Goal: Task Accomplishment & Management: Manage account settings

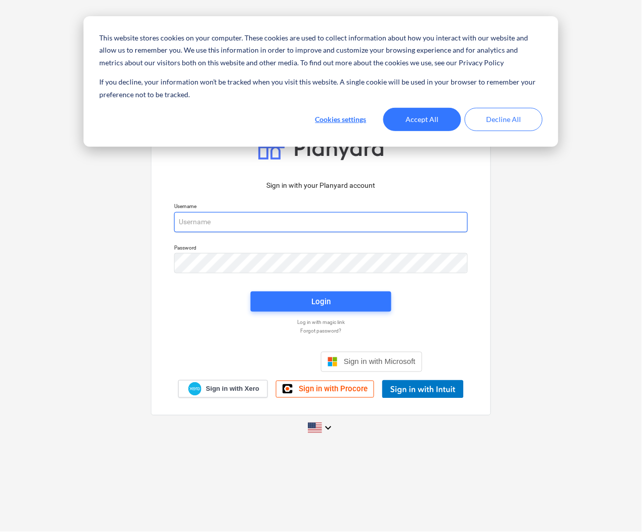
type input "[PERSON_NAME][EMAIL_ADDRESS][DOMAIN_NAME]"
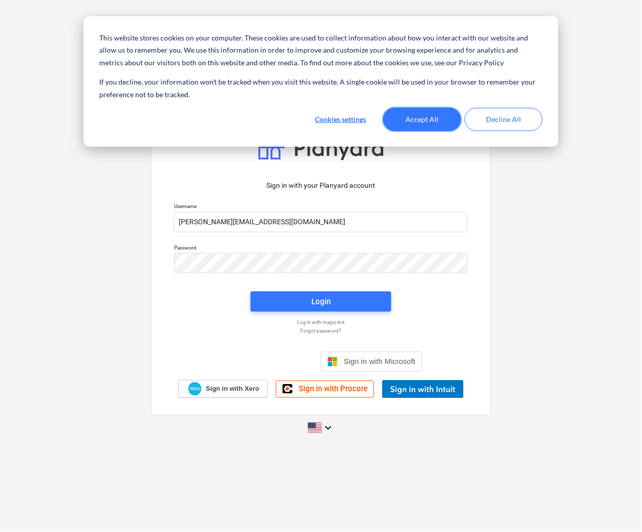
click at [418, 125] on button "Accept All" at bounding box center [422, 119] width 78 height 23
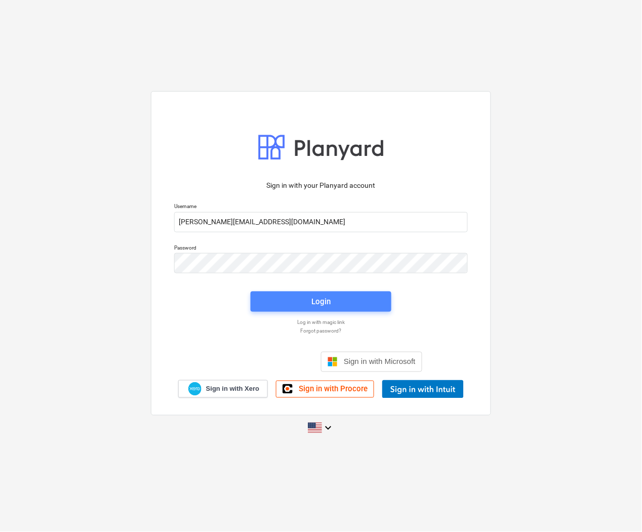
click at [271, 299] on span "Login" at bounding box center [321, 301] width 116 height 13
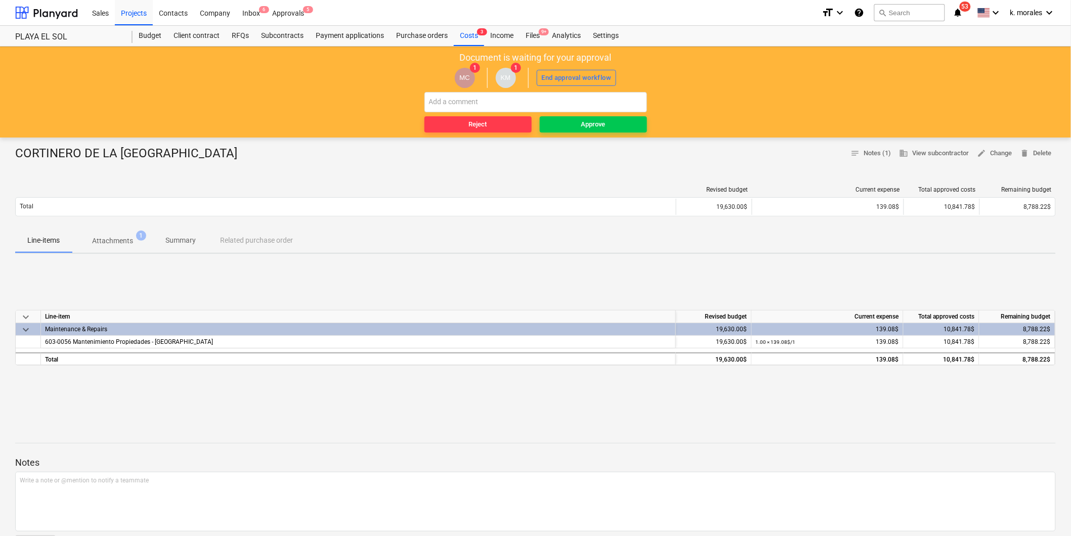
drag, startPoint x: 594, startPoint y: 129, endPoint x: 140, endPoint y: 282, distance: 479.6
click at [164, 294] on main "Document is waiting for your approval MC 1 KM 1 End approval workflow Reject Ap…" at bounding box center [535, 361] width 1071 height 628
click at [125, 246] on p "Attachments" at bounding box center [112, 241] width 41 height 11
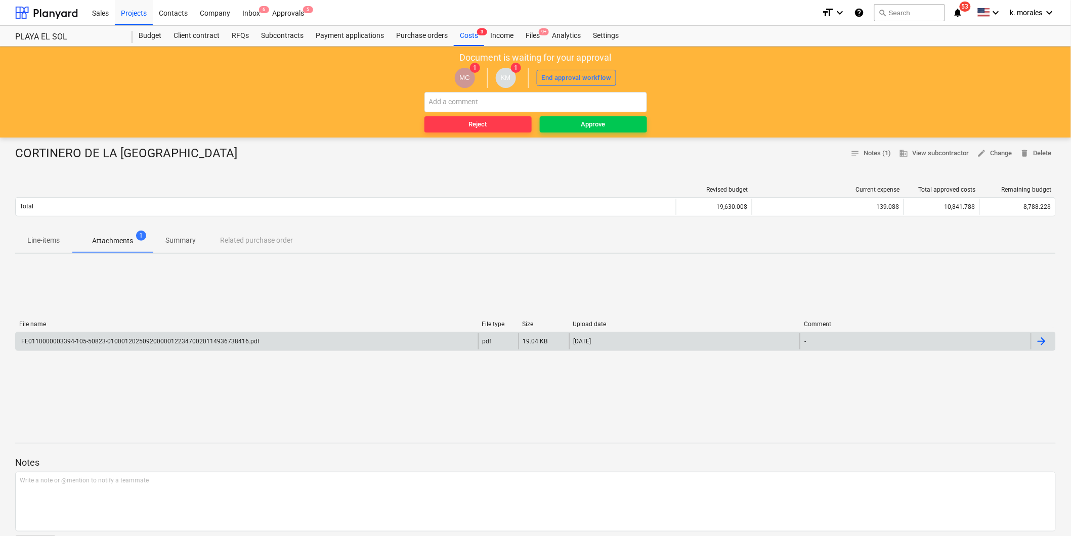
click at [189, 340] on div "FE0110000003394-105-50823-0100012025092000001223470020114936738416.pdf" at bounding box center [140, 341] width 240 height 7
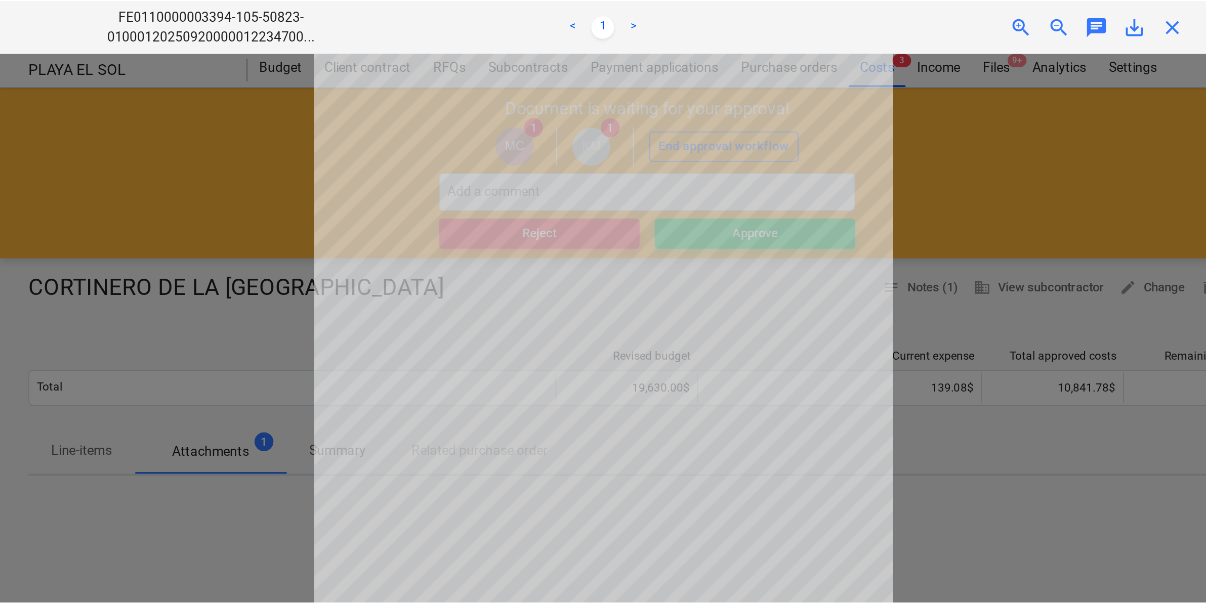
scroll to position [67, 0]
click at [532, 79] on div at bounding box center [322, 174] width 645 height 293
click at [624, 13] on span "close" at bounding box center [627, 14] width 12 height 12
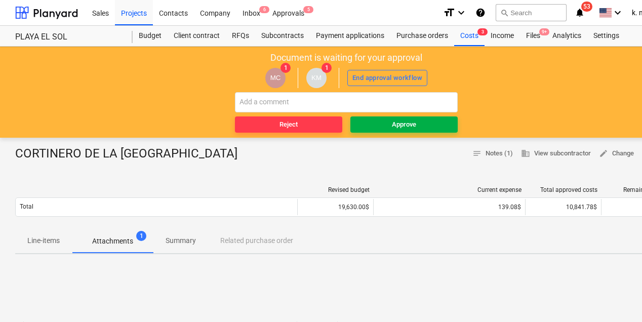
click at [402, 122] on div "Approve" at bounding box center [404, 125] width 24 height 12
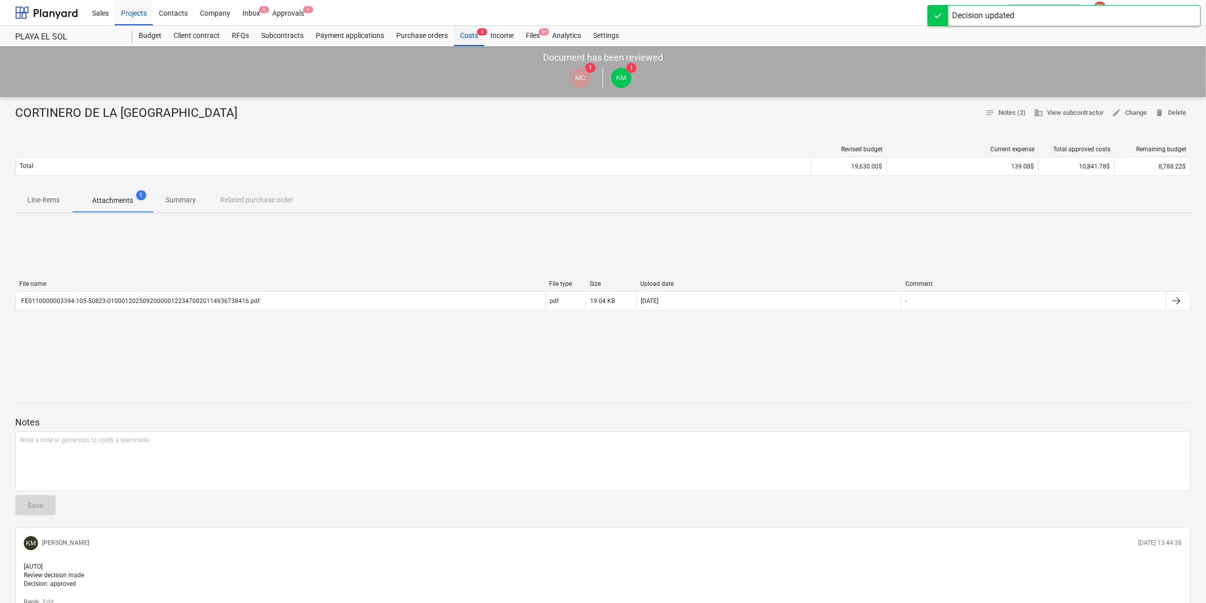
click at [463, 34] on div "Costs 3" at bounding box center [469, 36] width 30 height 20
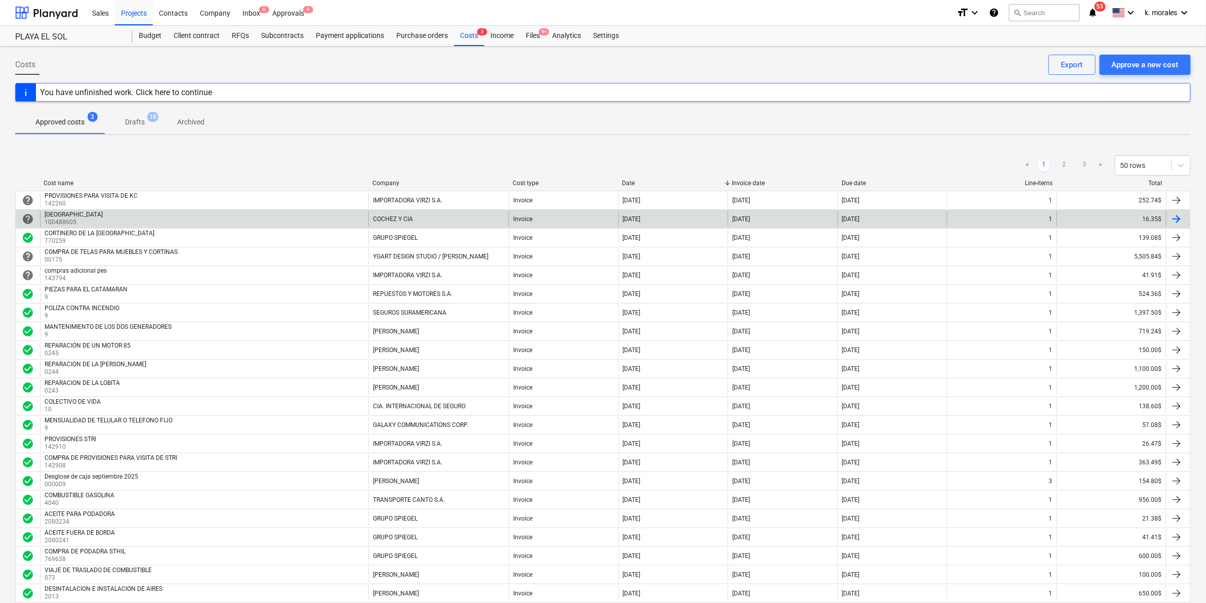
click at [90, 214] on div "[GEOGRAPHIC_DATA]" at bounding box center [74, 214] width 58 height 7
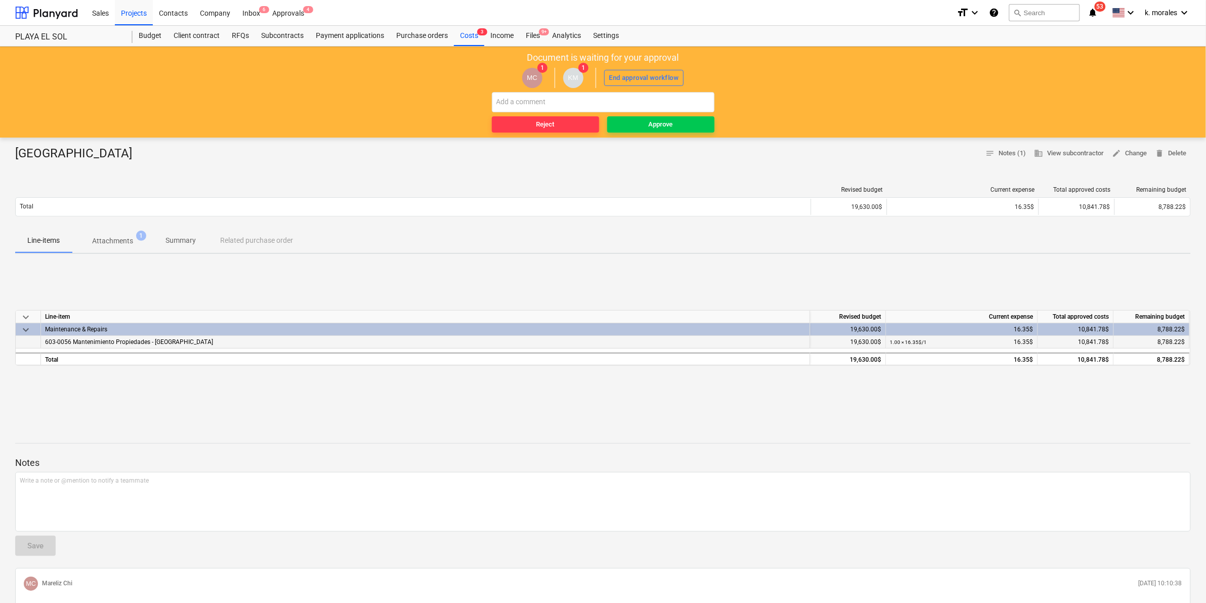
click at [102, 343] on span "603-0056 Mantenimiento Propiedades - [GEOGRAPHIC_DATA]" at bounding box center [129, 342] width 168 height 7
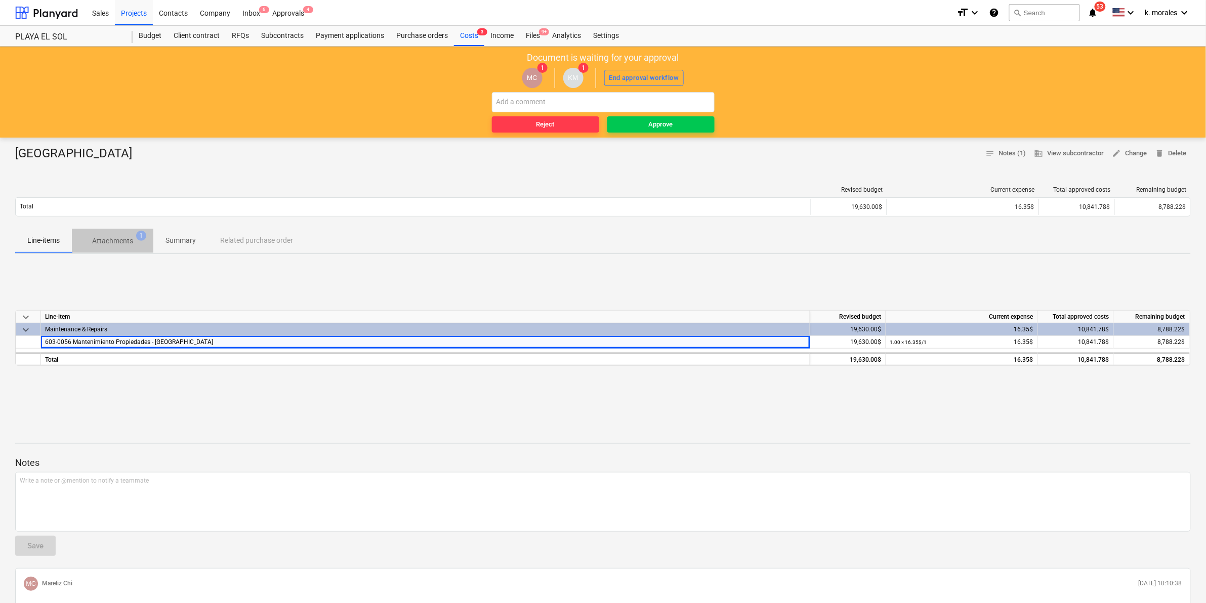
drag, startPoint x: 109, startPoint y: 231, endPoint x: 108, endPoint y: 238, distance: 6.7
click at [108, 235] on button "Attachments 1" at bounding box center [112, 241] width 81 height 24
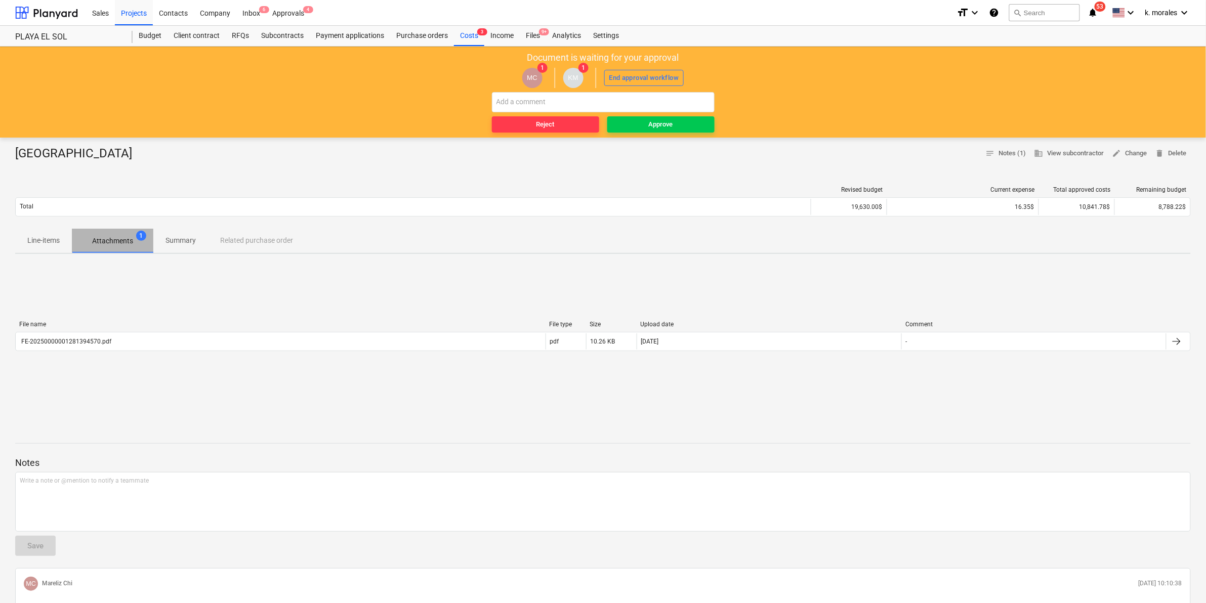
click at [111, 241] on p "Attachments" at bounding box center [112, 241] width 41 height 11
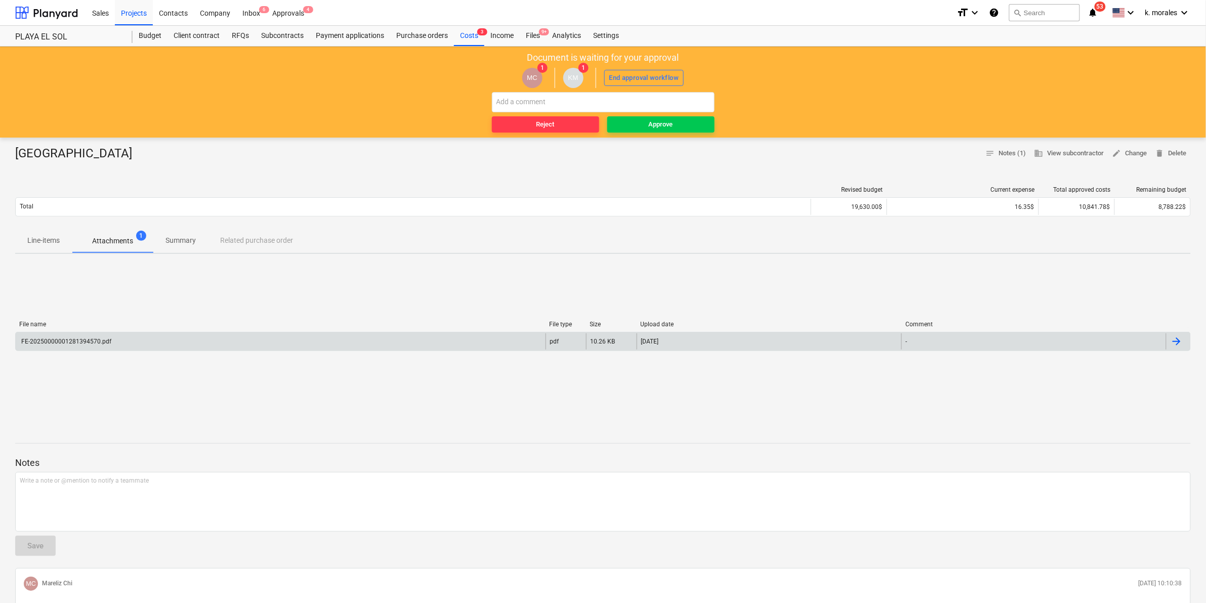
click at [94, 333] on div "FE-20250000001281394570.pdf" at bounding box center [281, 341] width 530 height 16
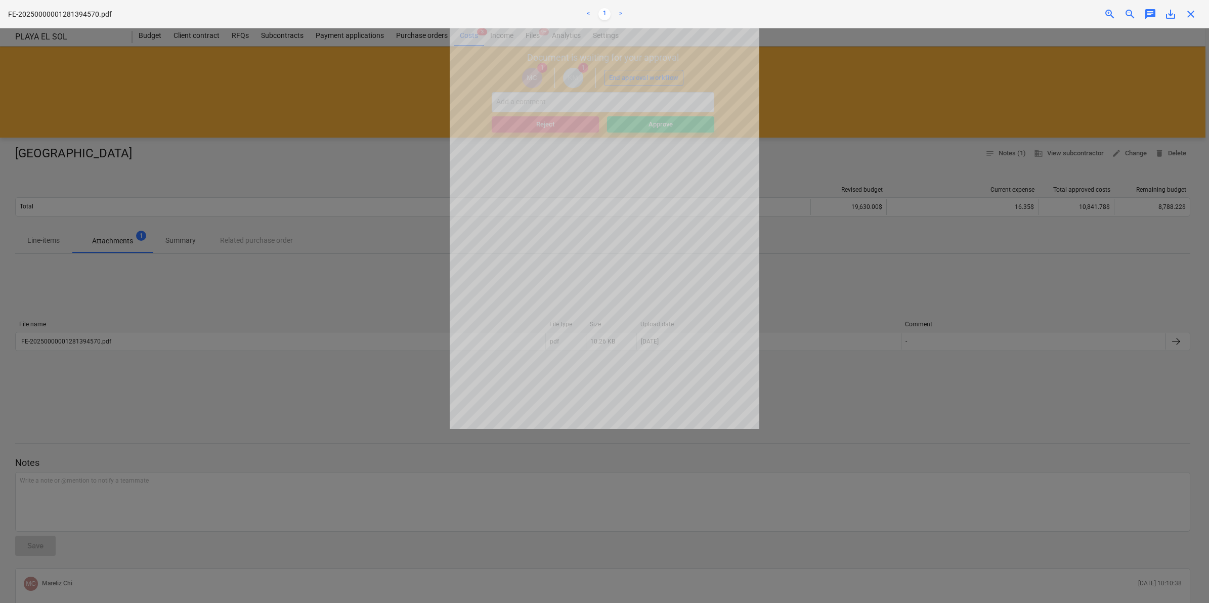
click at [641, 23] on div "FE-20250000001281394570.pdf < 1 > zoom_in zoom_out chat 0 save_alt close" at bounding box center [604, 14] width 1209 height 28
click at [641, 11] on span "close" at bounding box center [1191, 14] width 12 height 12
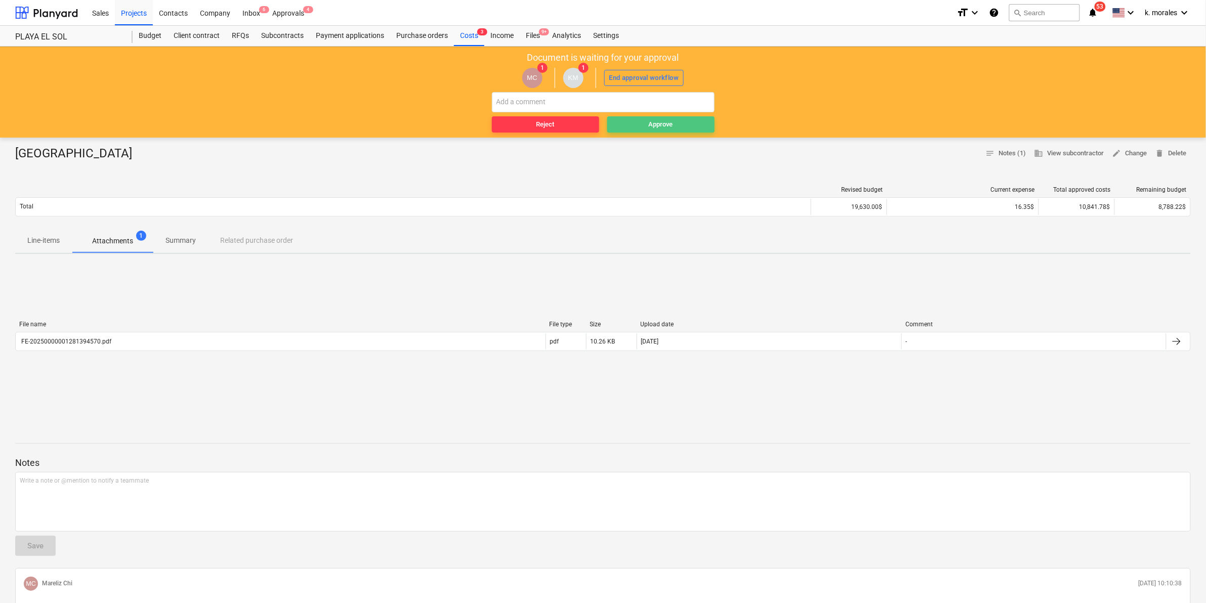
click at [641, 124] on div "Approve" at bounding box center [661, 125] width 24 height 12
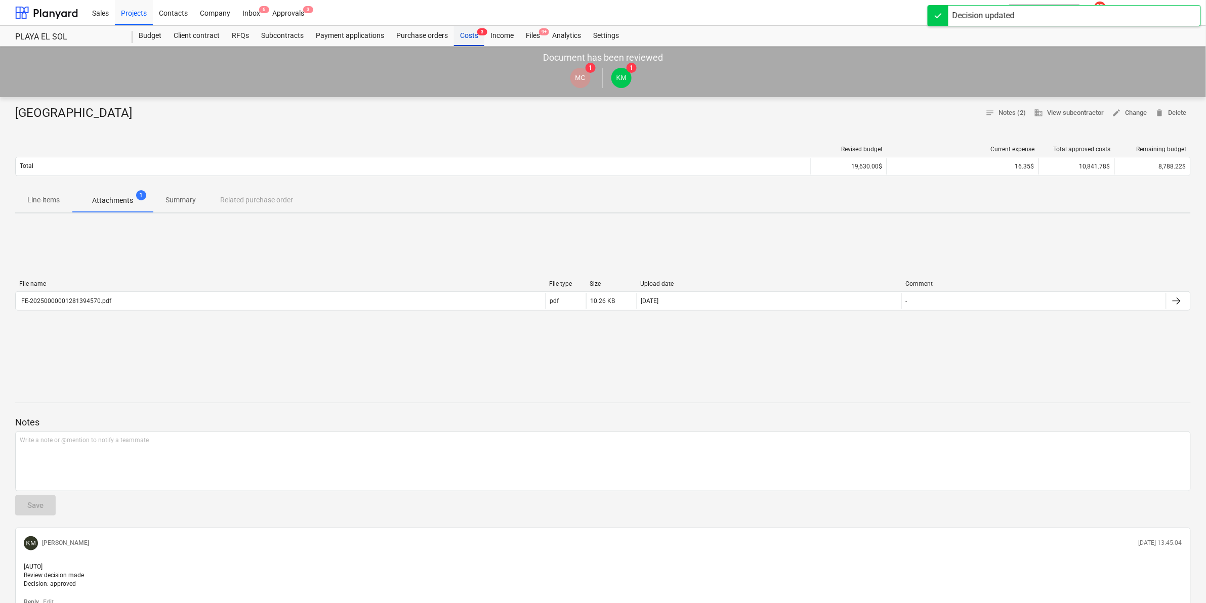
click at [469, 38] on div "Costs 3" at bounding box center [469, 36] width 30 height 20
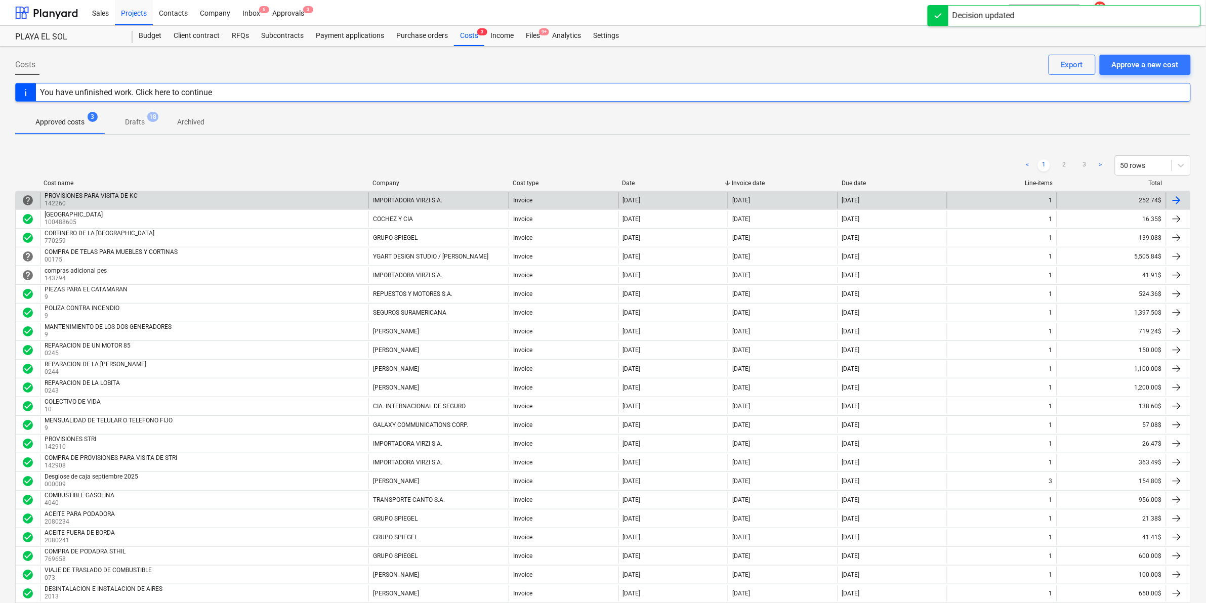
click at [71, 199] on div "PROVISIONES PARA VISITA DE KC" at bounding box center [91, 195] width 93 height 7
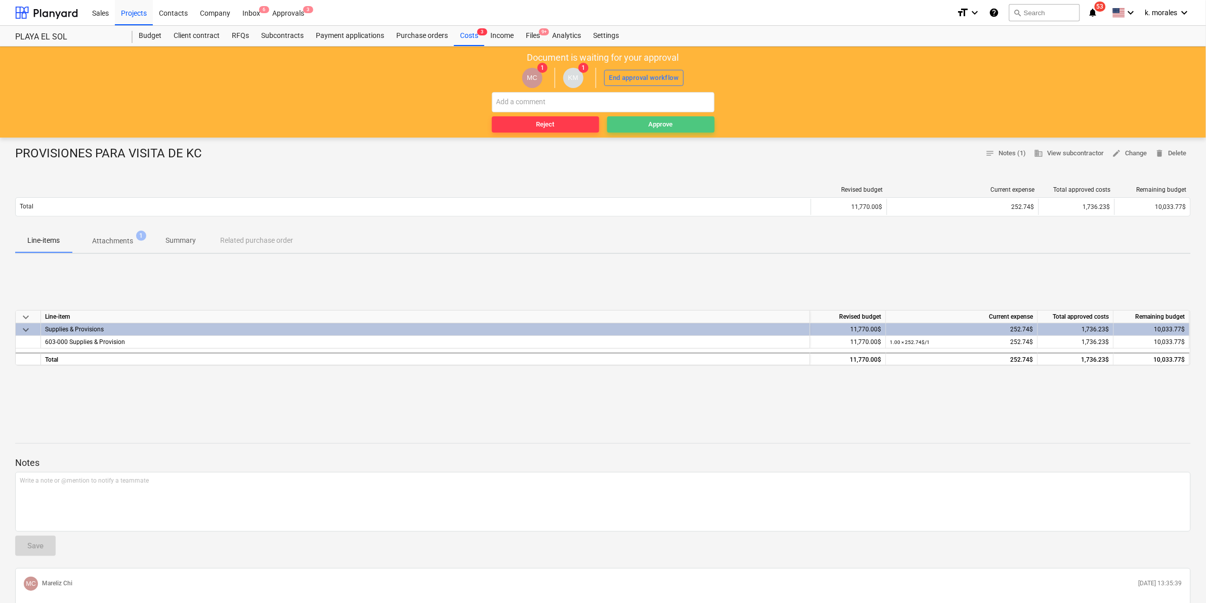
click at [641, 119] on div "Approve" at bounding box center [661, 125] width 24 height 12
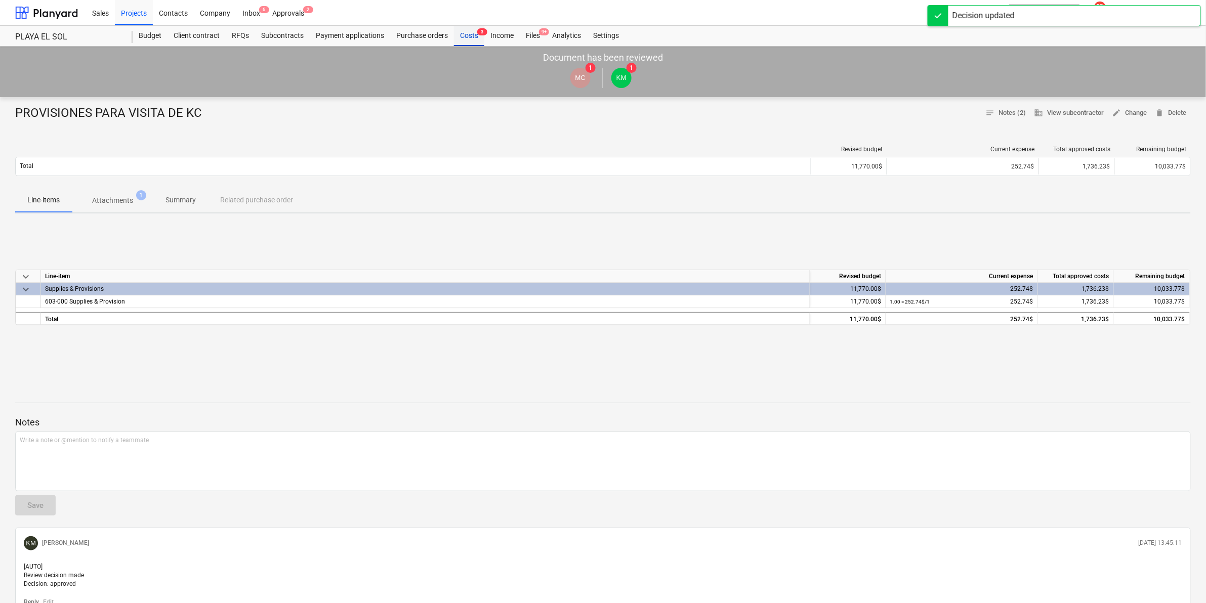
click at [484, 32] on span "3" at bounding box center [482, 31] width 10 height 7
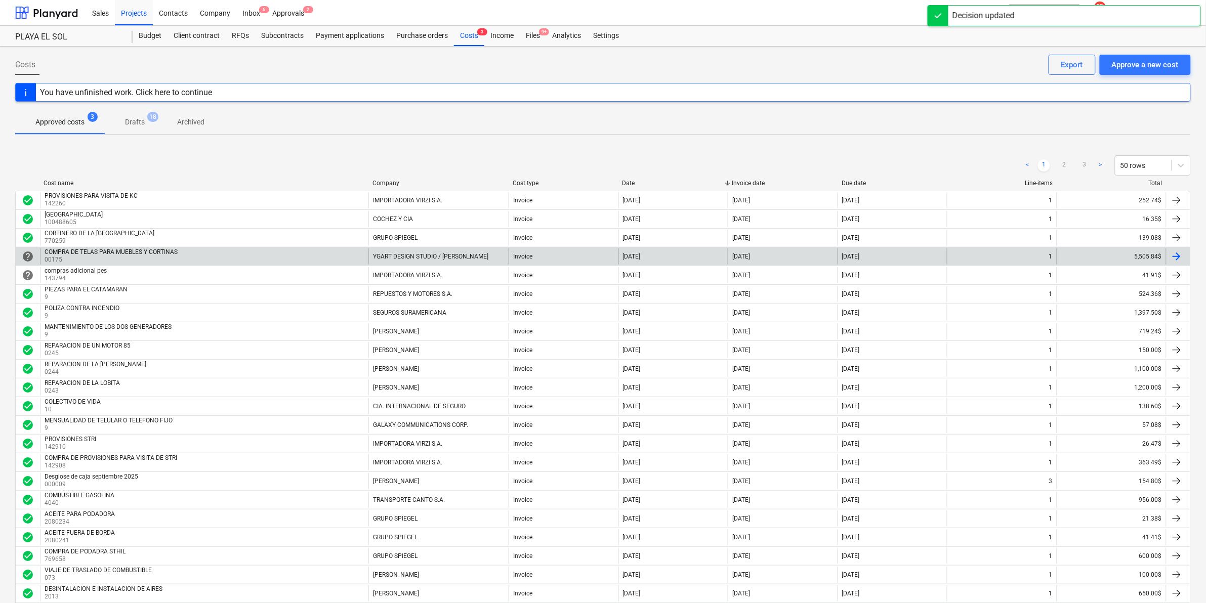
click at [102, 259] on p "00175" at bounding box center [112, 260] width 135 height 9
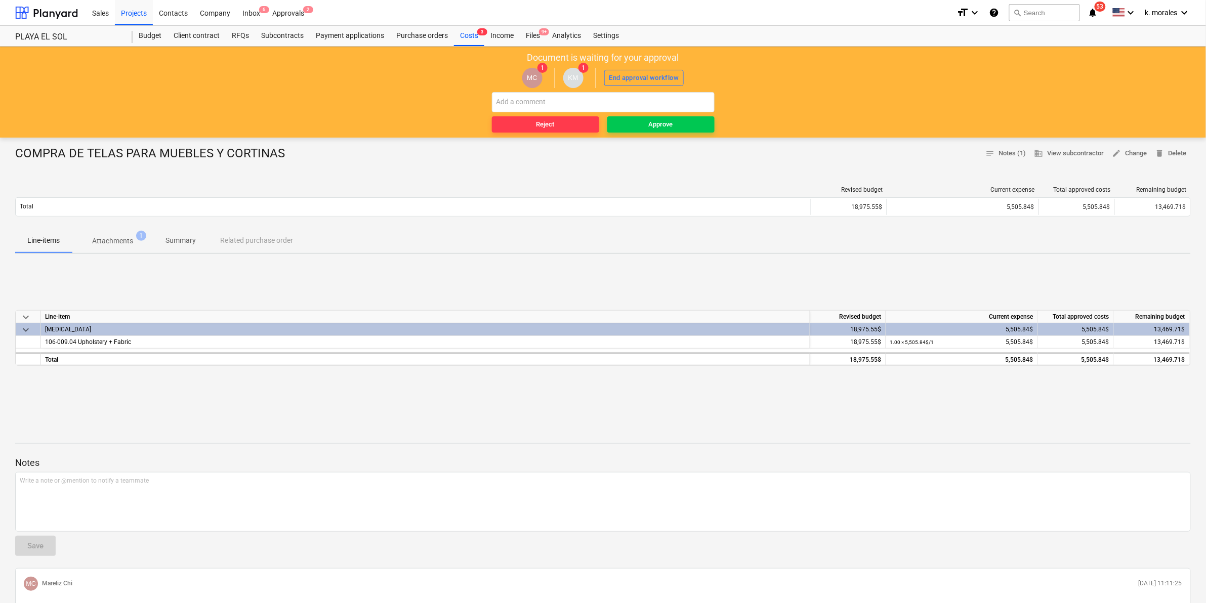
click at [129, 241] on p "Attachments" at bounding box center [112, 241] width 41 height 11
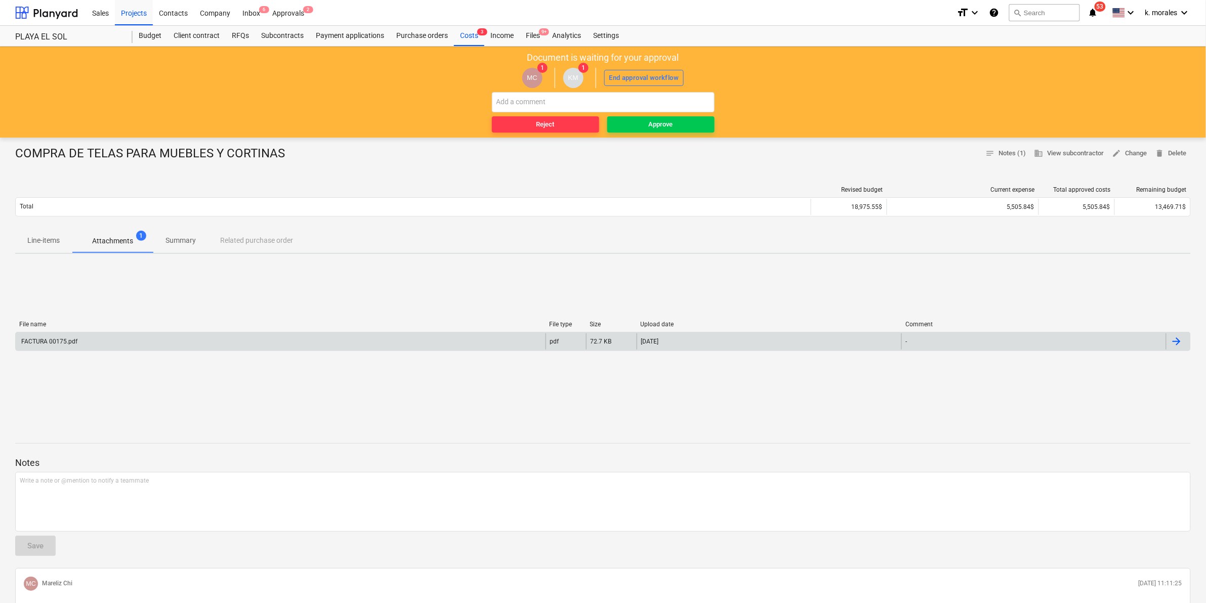
click at [33, 343] on div "FACTURA 00175.pdf" at bounding box center [49, 341] width 58 height 7
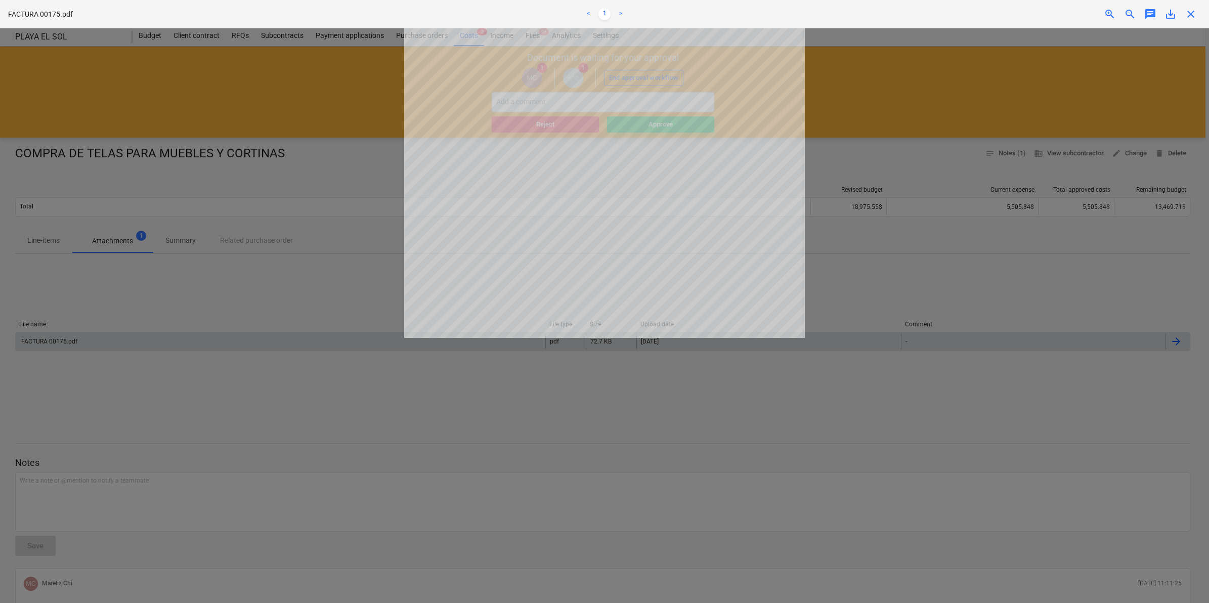
click at [641, 100] on div at bounding box center [604, 315] width 1209 height 575
click at [641, 12] on span "close" at bounding box center [1191, 14] width 12 height 12
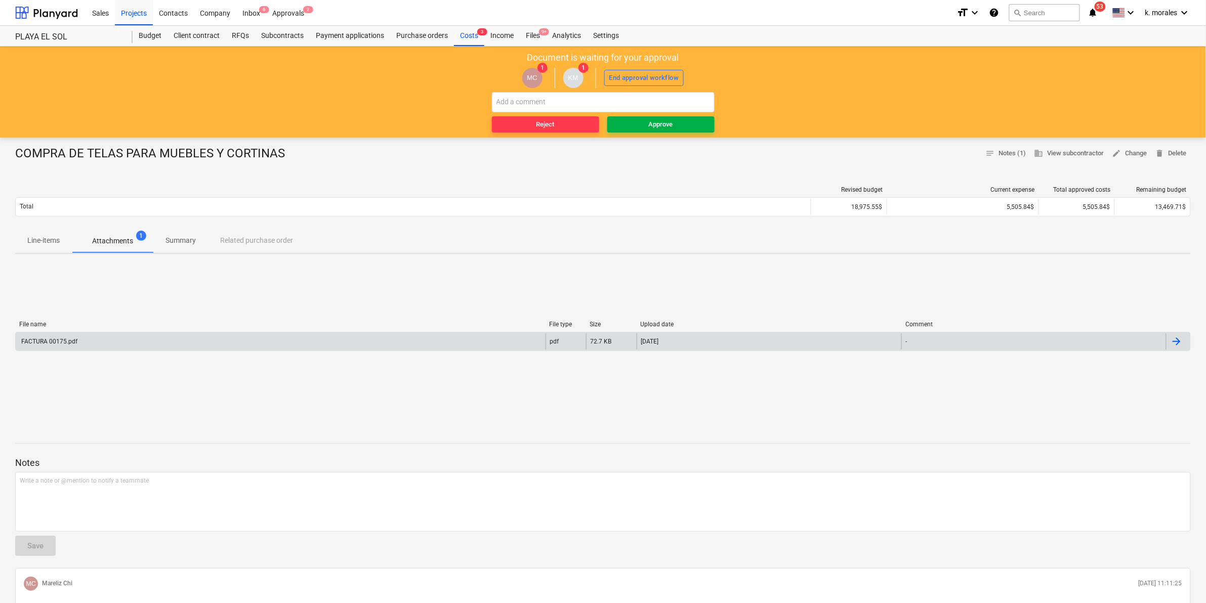
click at [641, 122] on span "Approve" at bounding box center [660, 125] width 99 height 12
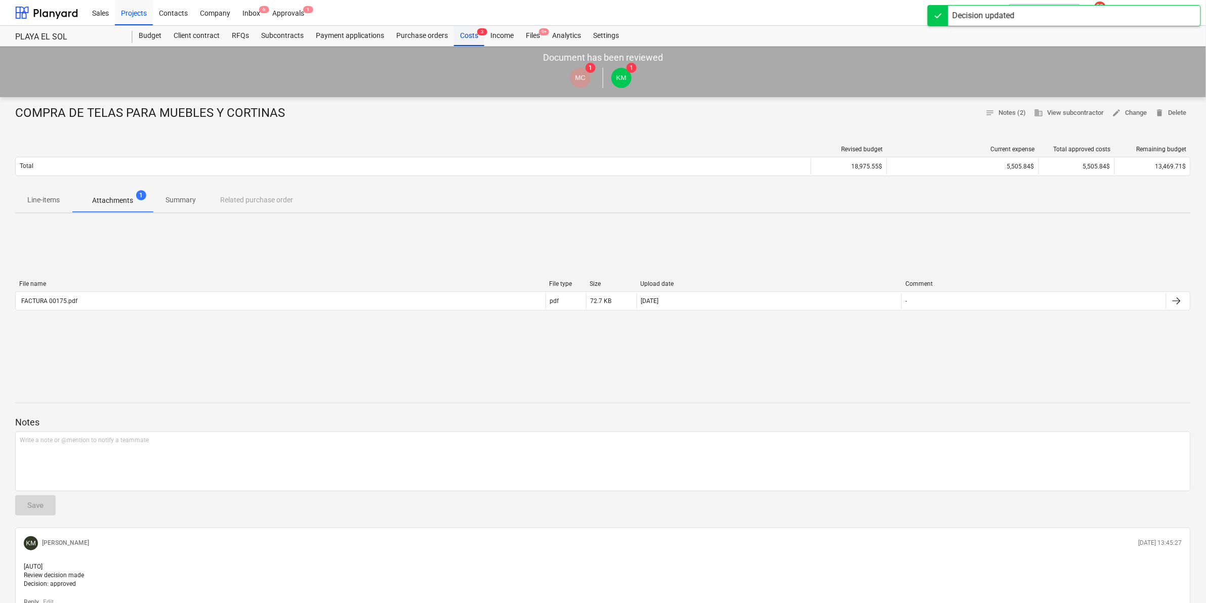
click at [471, 34] on div "Costs 3" at bounding box center [469, 36] width 30 height 20
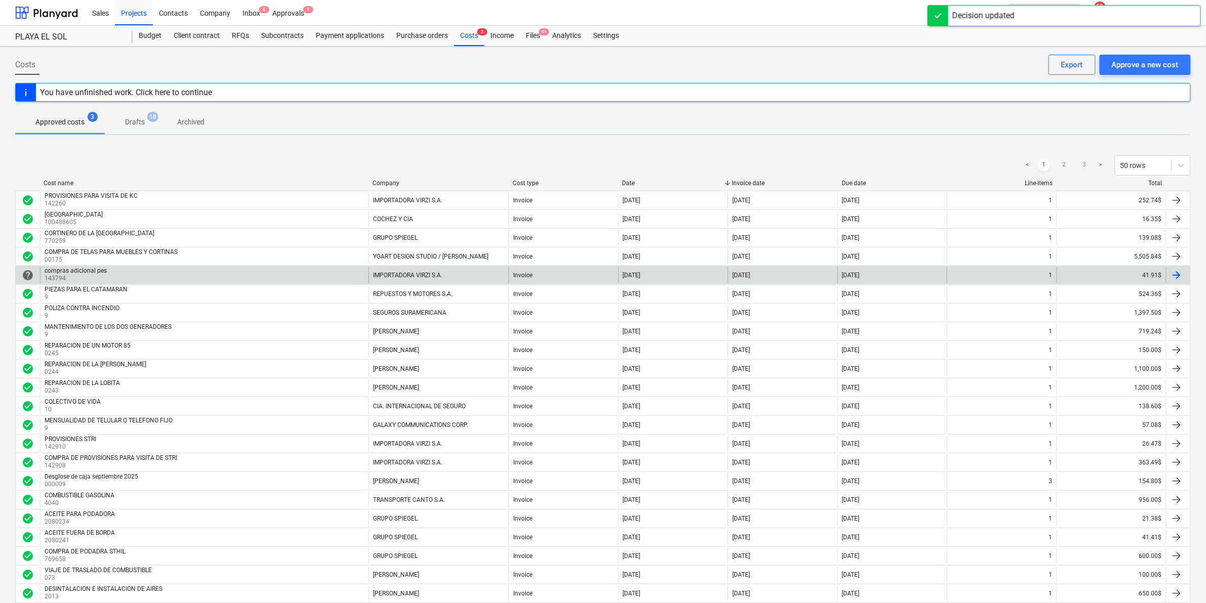
click at [102, 270] on div "compras adicional pes" at bounding box center [76, 270] width 62 height 7
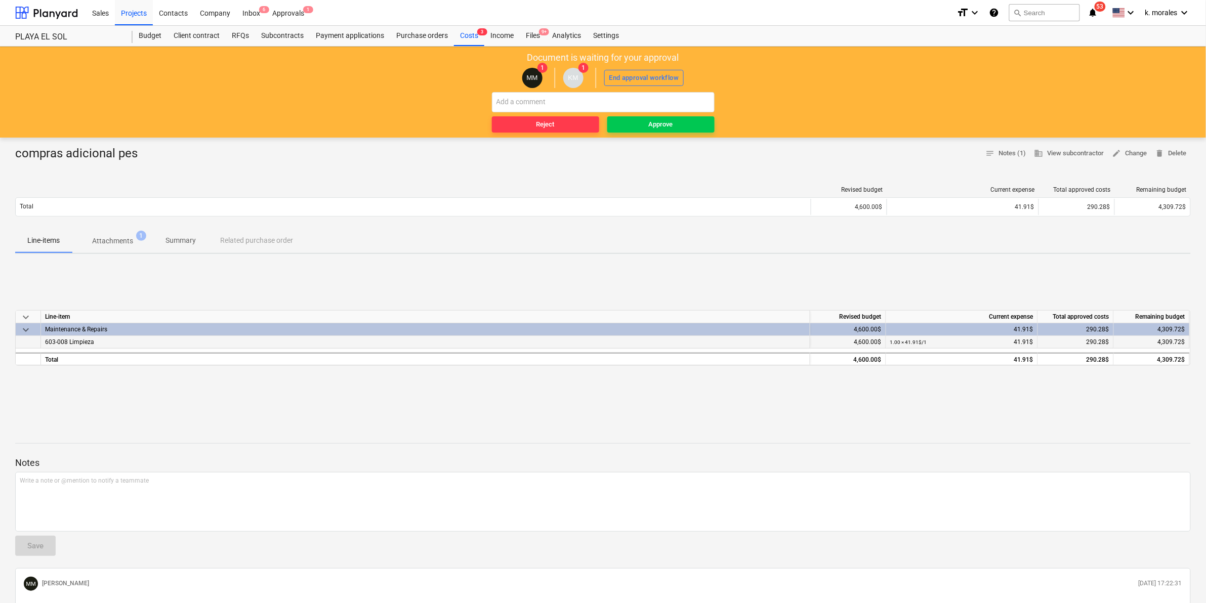
click at [76, 340] on span "603-008 Limpieza" at bounding box center [69, 342] width 49 height 7
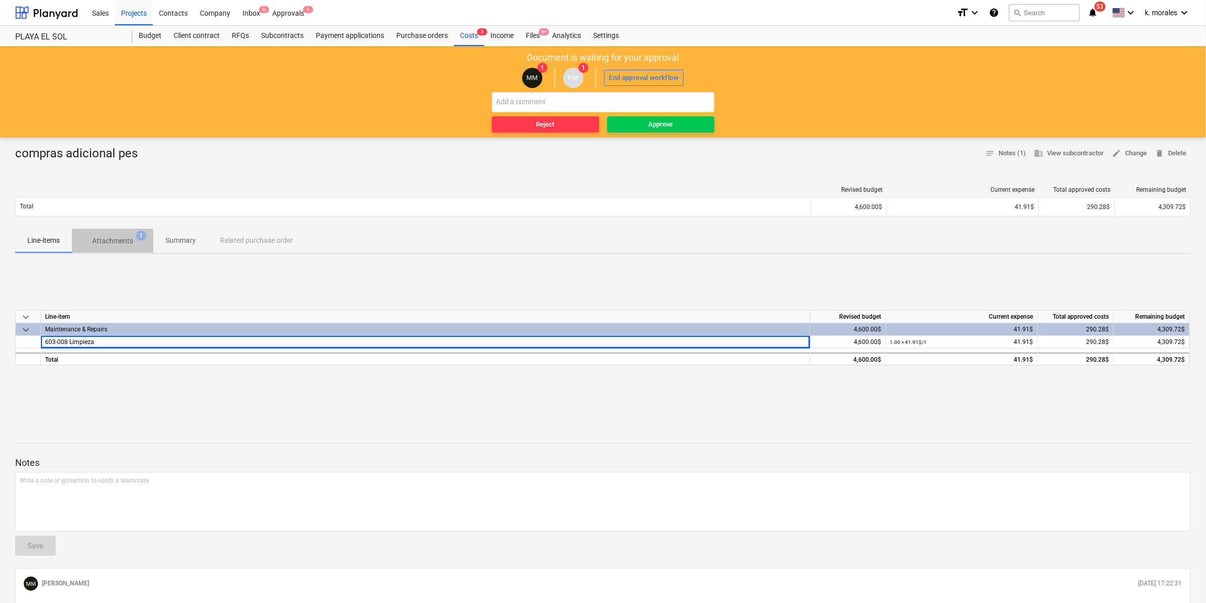
click at [115, 238] on p "Attachments" at bounding box center [112, 241] width 41 height 11
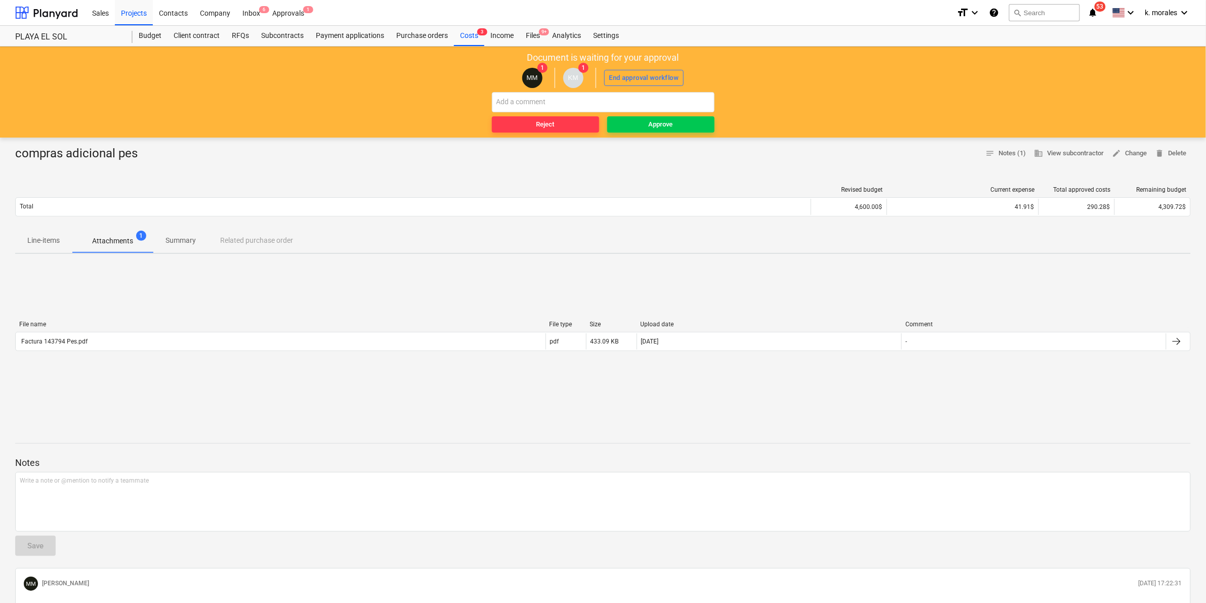
click at [641, 52] on div "Document is waiting for your approval MM 1 KM 1 End approval workflow Reject Ap…" at bounding box center [603, 92] width 1206 height 91
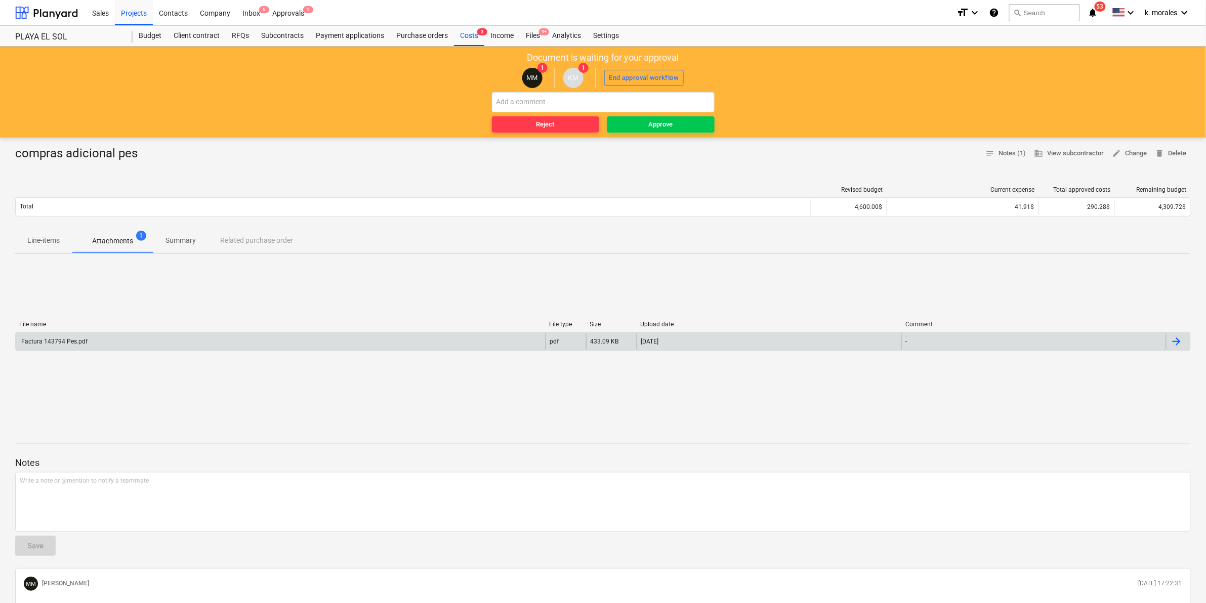
click at [54, 341] on div "Factura 143794 Pes.pdf" at bounding box center [54, 341] width 68 height 7
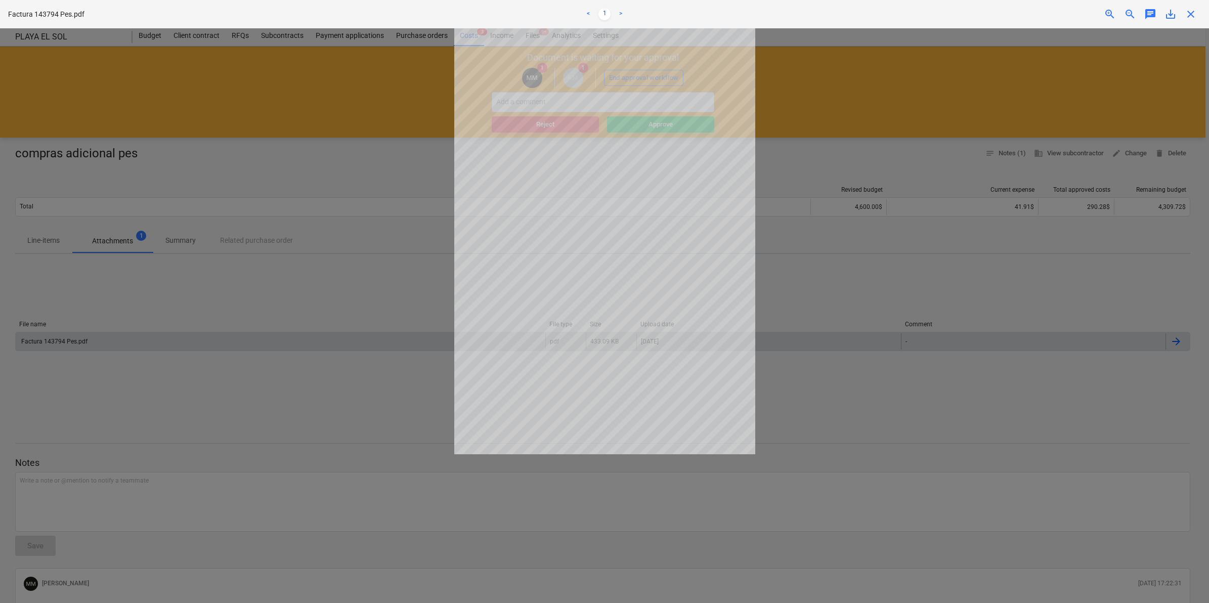
click at [346, 108] on div at bounding box center [604, 315] width 1209 height 575
click at [641, 15] on div "close" at bounding box center [1191, 14] width 20 height 12
click at [641, 141] on div at bounding box center [604, 315] width 1209 height 575
click at [641, 10] on span "close" at bounding box center [1191, 14] width 12 height 12
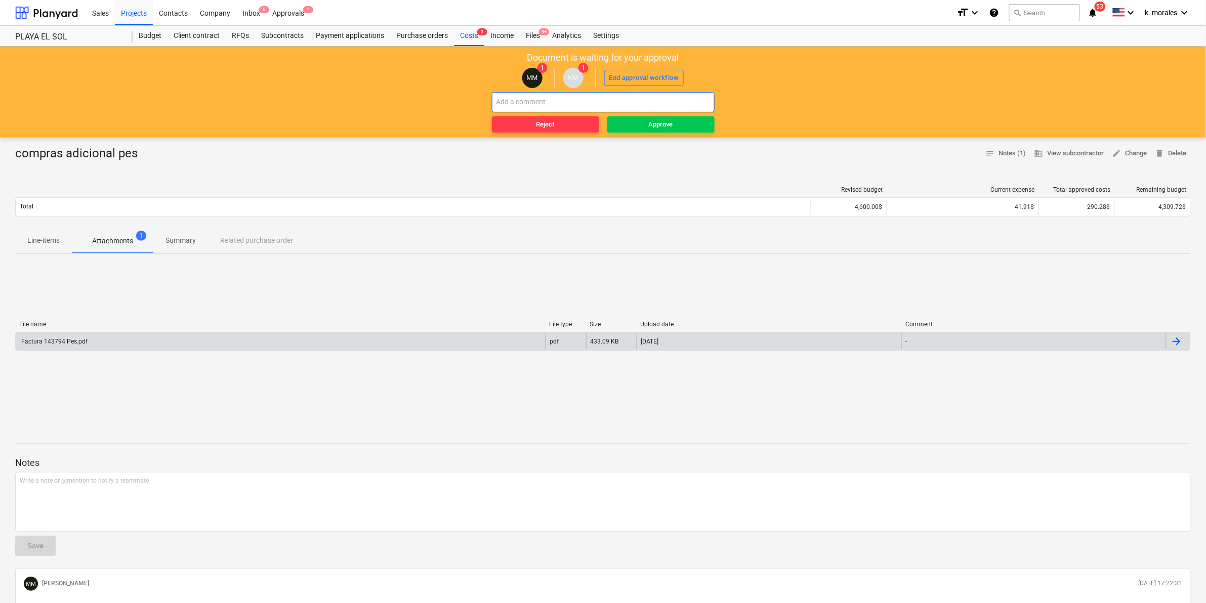
click at [560, 104] on input "text" at bounding box center [603, 102] width 223 height 20
click at [67, 345] on div "Factura 143794 Pes.pdf" at bounding box center [54, 341] width 68 height 7
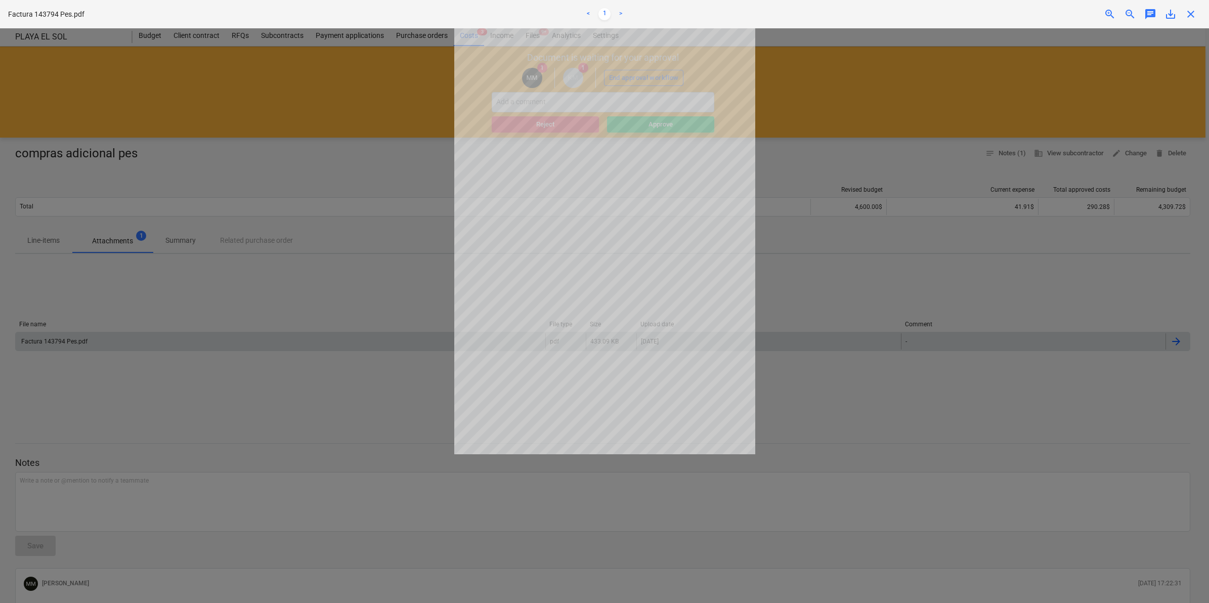
drag, startPoint x: 864, startPoint y: 44, endPoint x: 1202, endPoint y: 1, distance: 340.2
click at [641, 44] on div at bounding box center [604, 315] width 1209 height 575
click at [641, 14] on span "close" at bounding box center [1191, 14] width 12 height 12
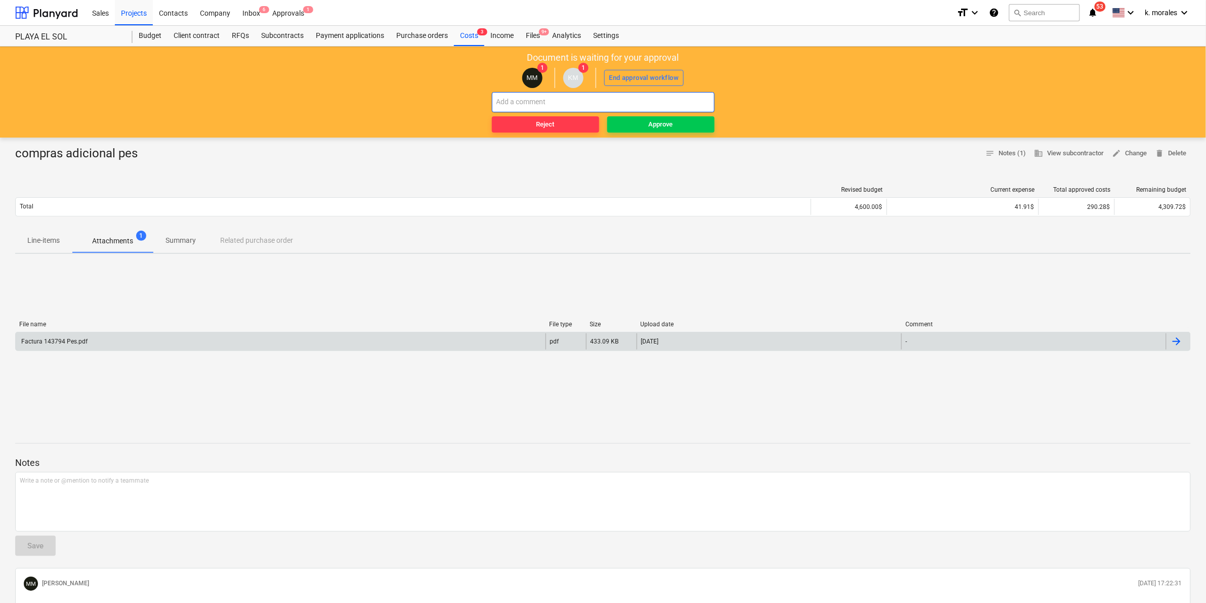
click at [537, 100] on input "text" at bounding box center [603, 102] width 223 height 20
type input "v"
type input "s"
type input "VISITA KC - SEPTIEMBRE - STRI"
click at [641, 127] on span "Approve" at bounding box center [660, 125] width 99 height 12
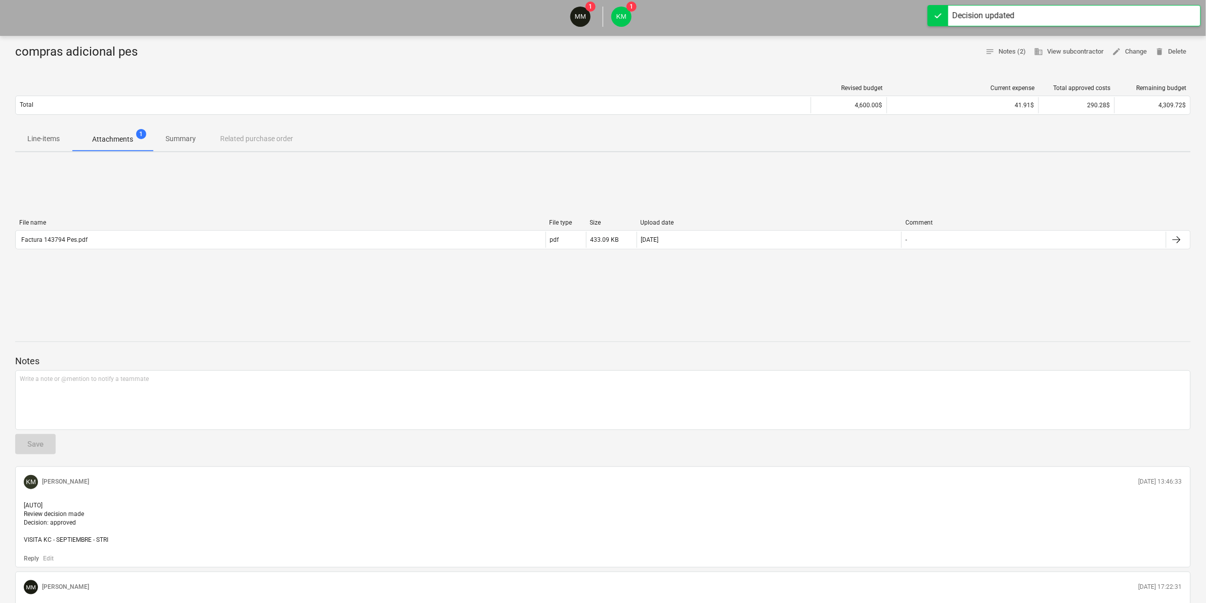
scroll to position [137, 0]
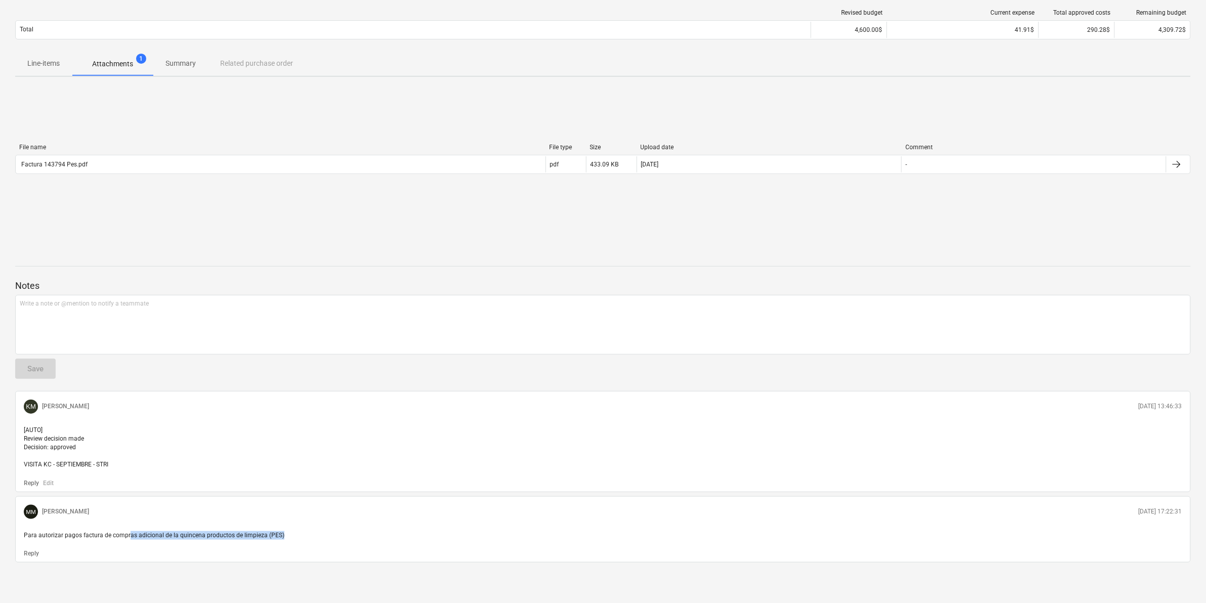
drag, startPoint x: 129, startPoint y: 536, endPoint x: 306, endPoint y: 532, distance: 177.2
click at [306, 531] on p "Para autorizar pagos factura de compras adicional de la quincena productos de l…" at bounding box center [603, 535] width 1158 height 9
drag, startPoint x: 306, startPoint y: 532, endPoint x: 316, endPoint y: 536, distance: 11.1
click at [316, 531] on p "Para autorizar pagos factura de compras adicional de la quincena productos de l…" at bounding box center [603, 535] width 1158 height 9
